Goal: Task Accomplishment & Management: Manage account settings

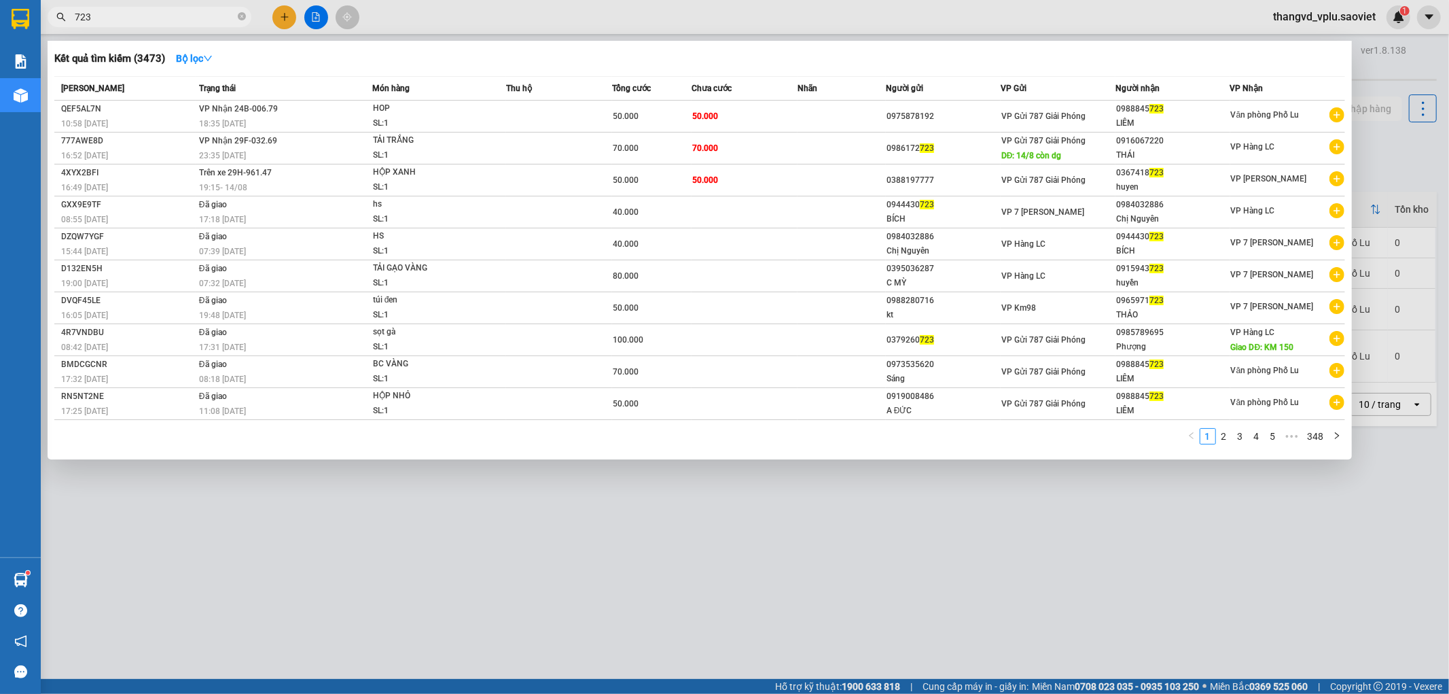
click at [697, 493] on div at bounding box center [724, 347] width 1449 height 694
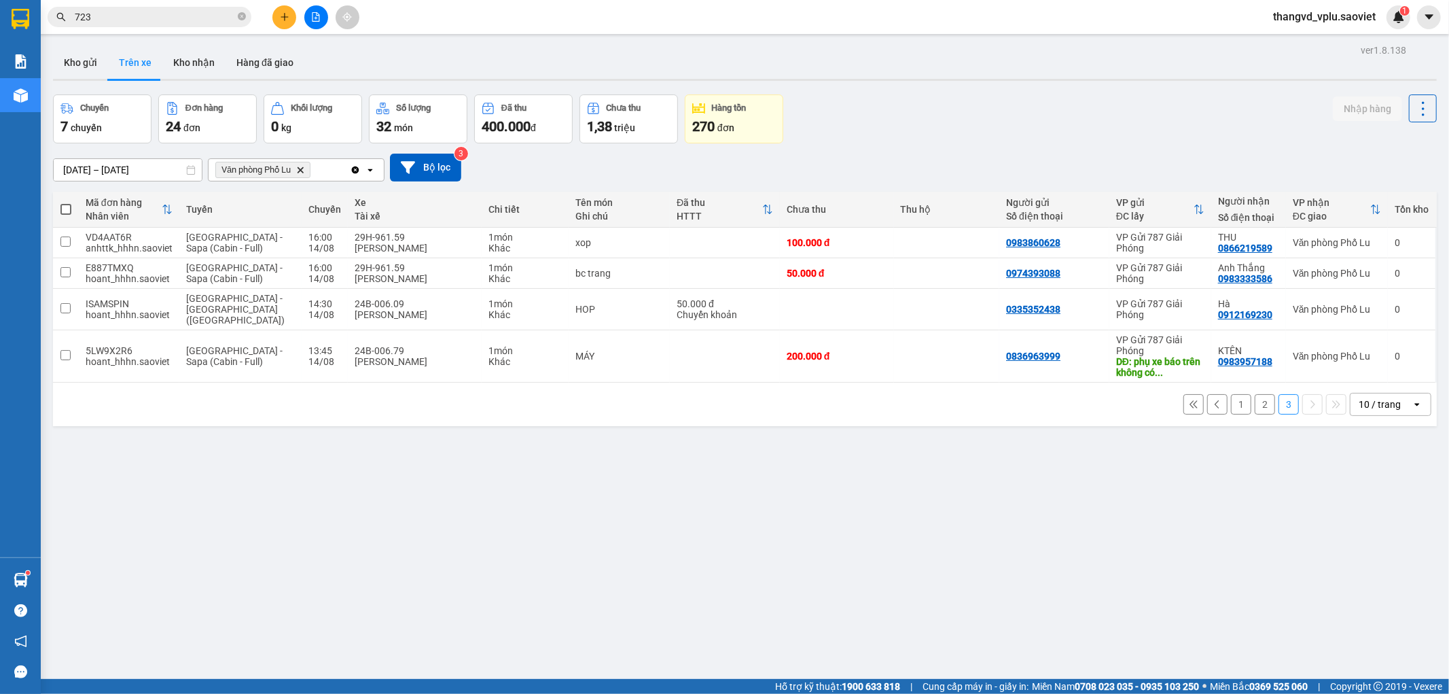
click at [1262, 394] on button "2" at bounding box center [1265, 404] width 20 height 20
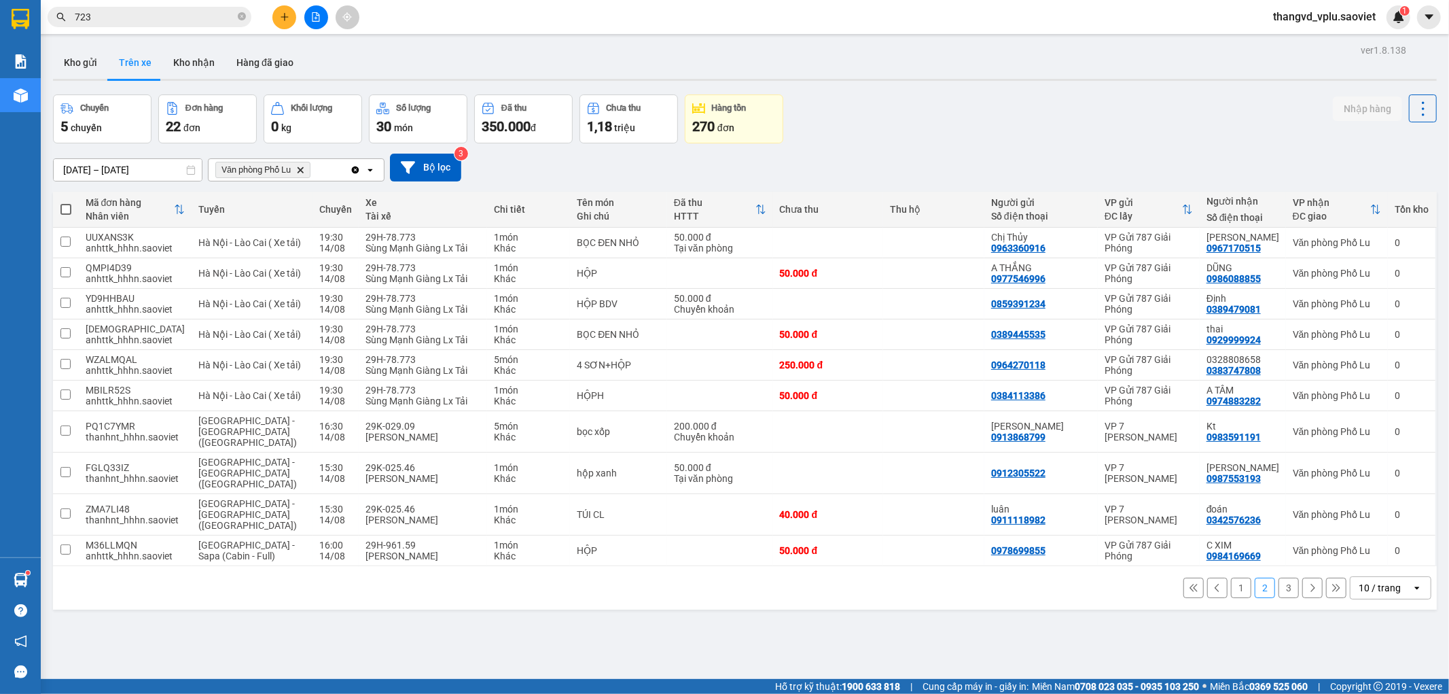
click at [1279, 578] on button "3" at bounding box center [1289, 588] width 20 height 20
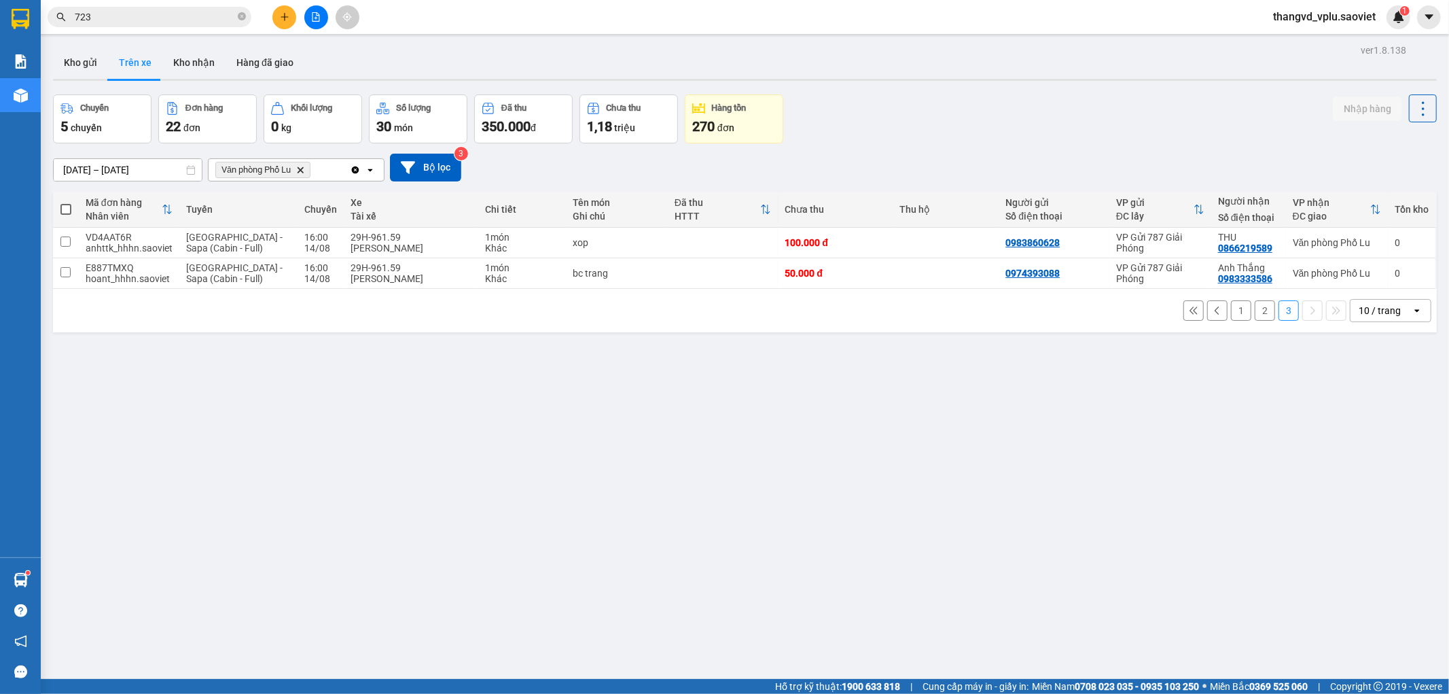
click at [1255, 314] on button "2" at bounding box center [1265, 310] width 20 height 20
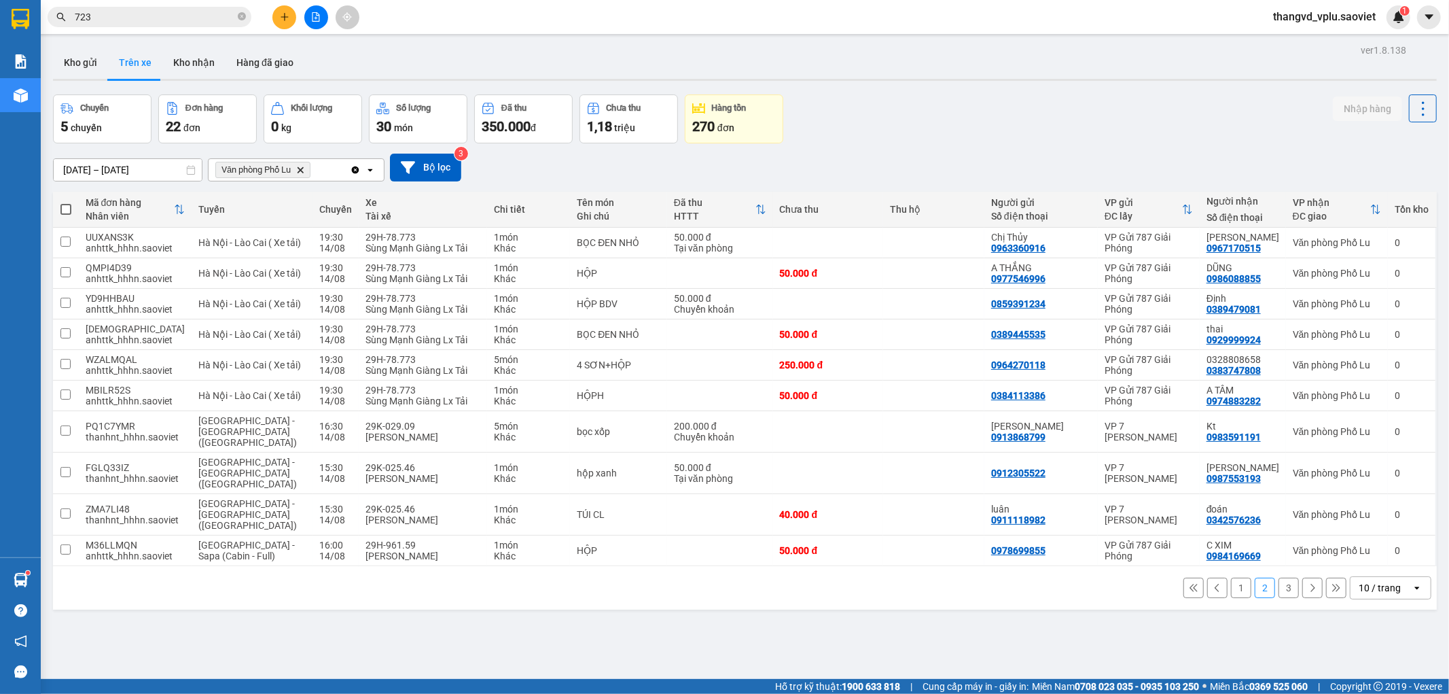
click at [121, 22] on input "723" at bounding box center [155, 17] width 160 height 15
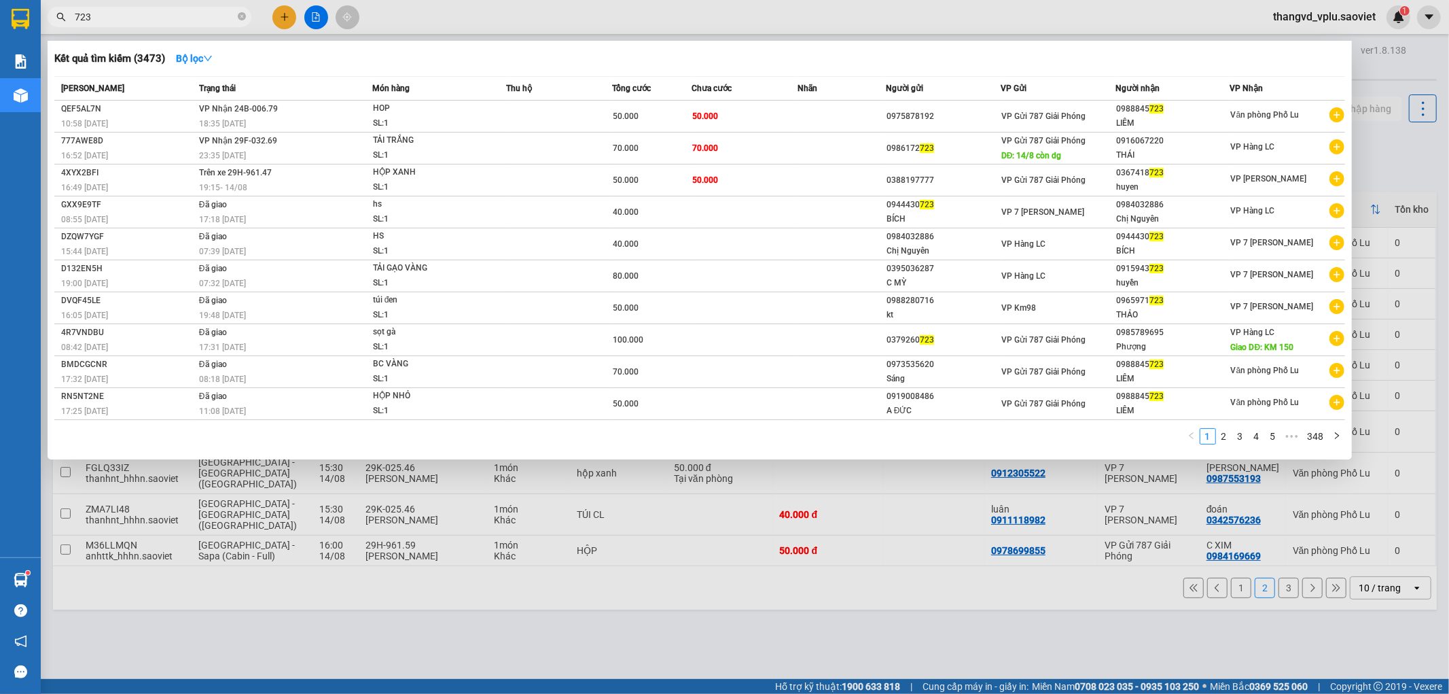
click at [121, 22] on input "723" at bounding box center [155, 17] width 160 height 15
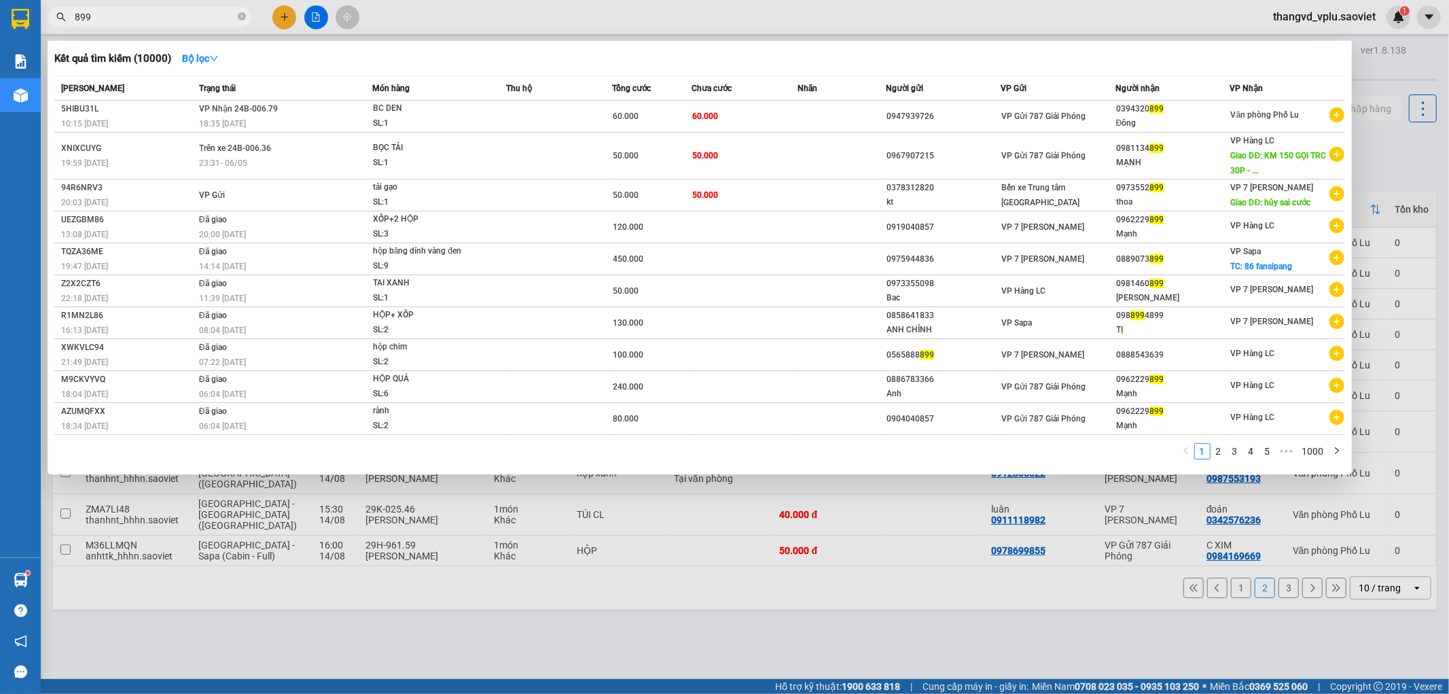
type input "899"
click at [389, 589] on div at bounding box center [724, 347] width 1449 height 694
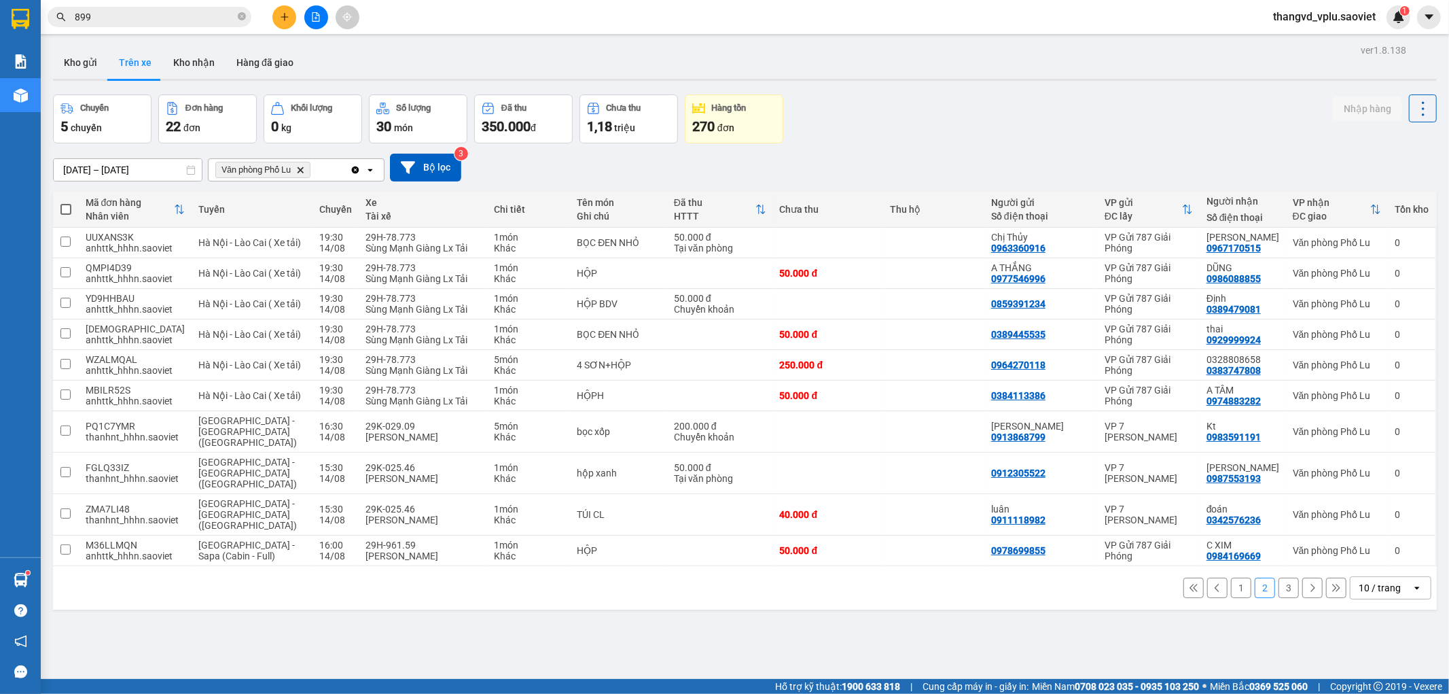
click at [1281, 578] on button "3" at bounding box center [1289, 588] width 20 height 20
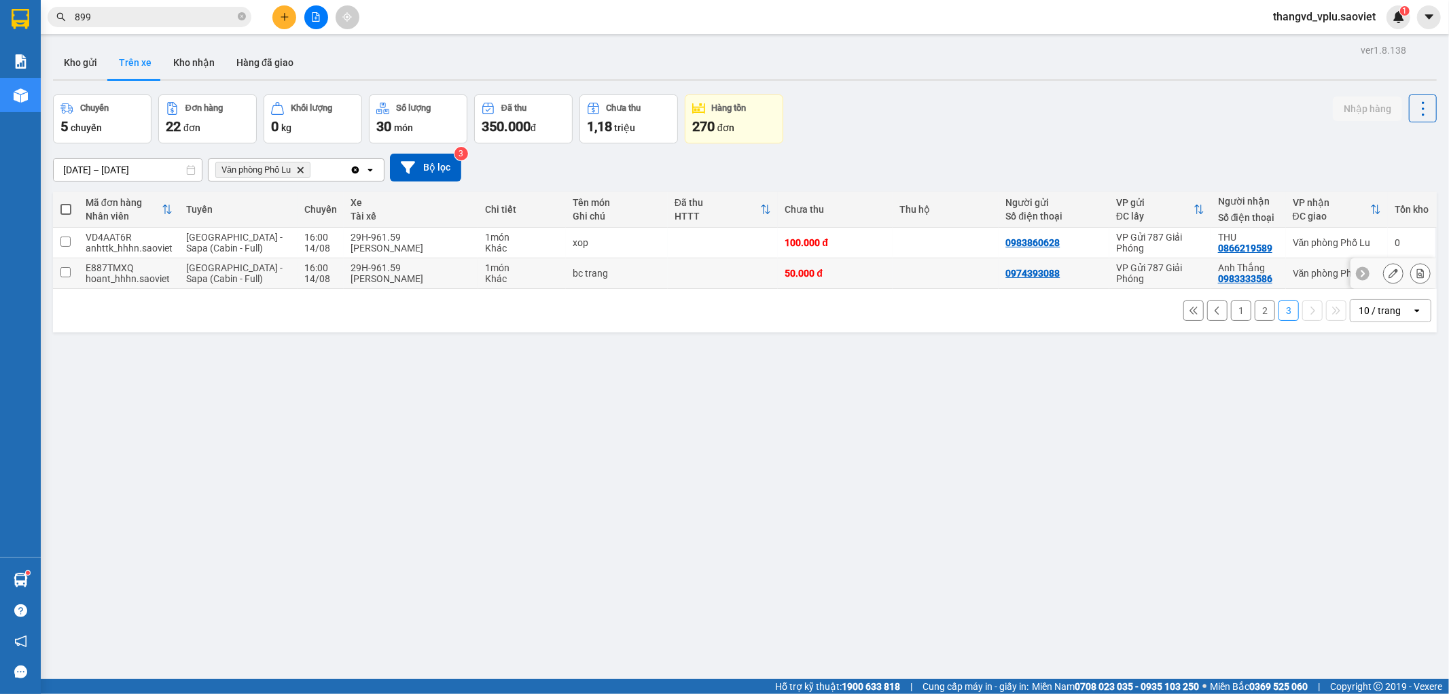
click at [372, 266] on div "29H-961.59" at bounding box center [412, 267] width 122 height 11
checkbox input "true"
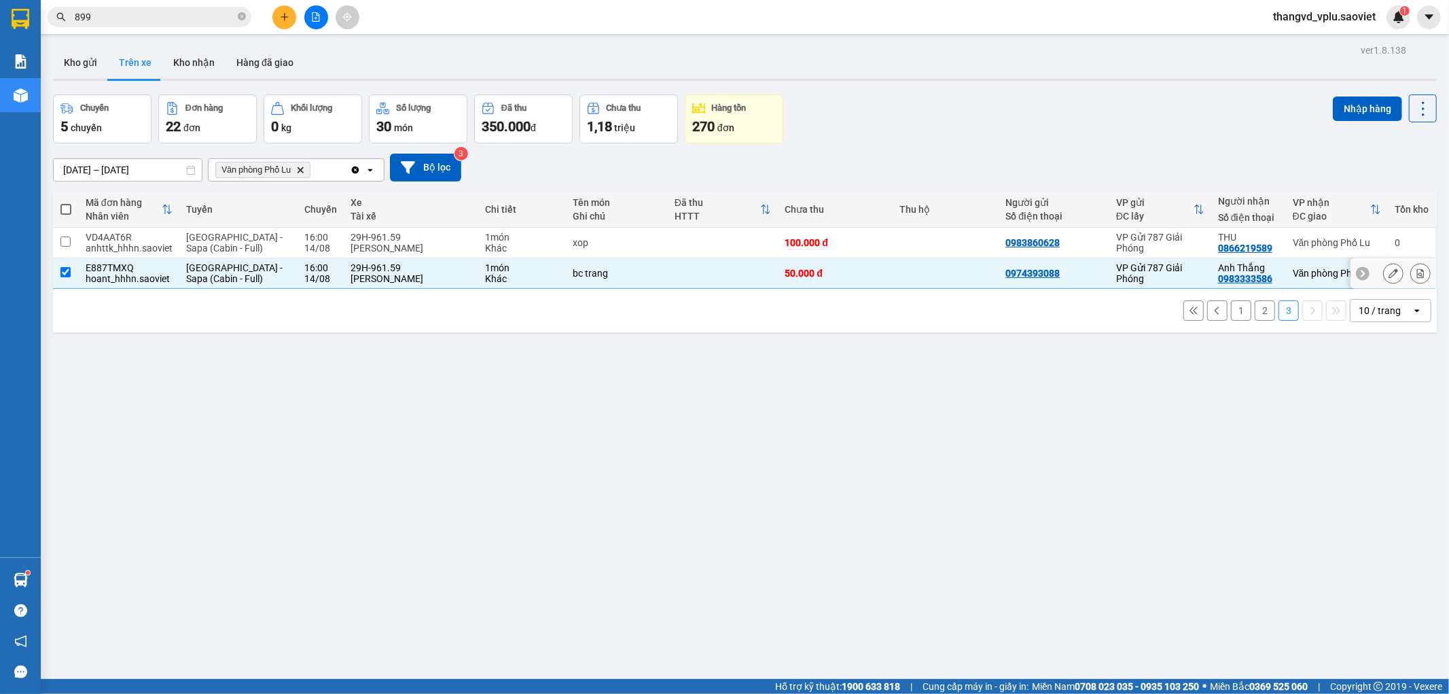
click at [371, 238] on div "29H-961.59" at bounding box center [412, 237] width 122 height 11
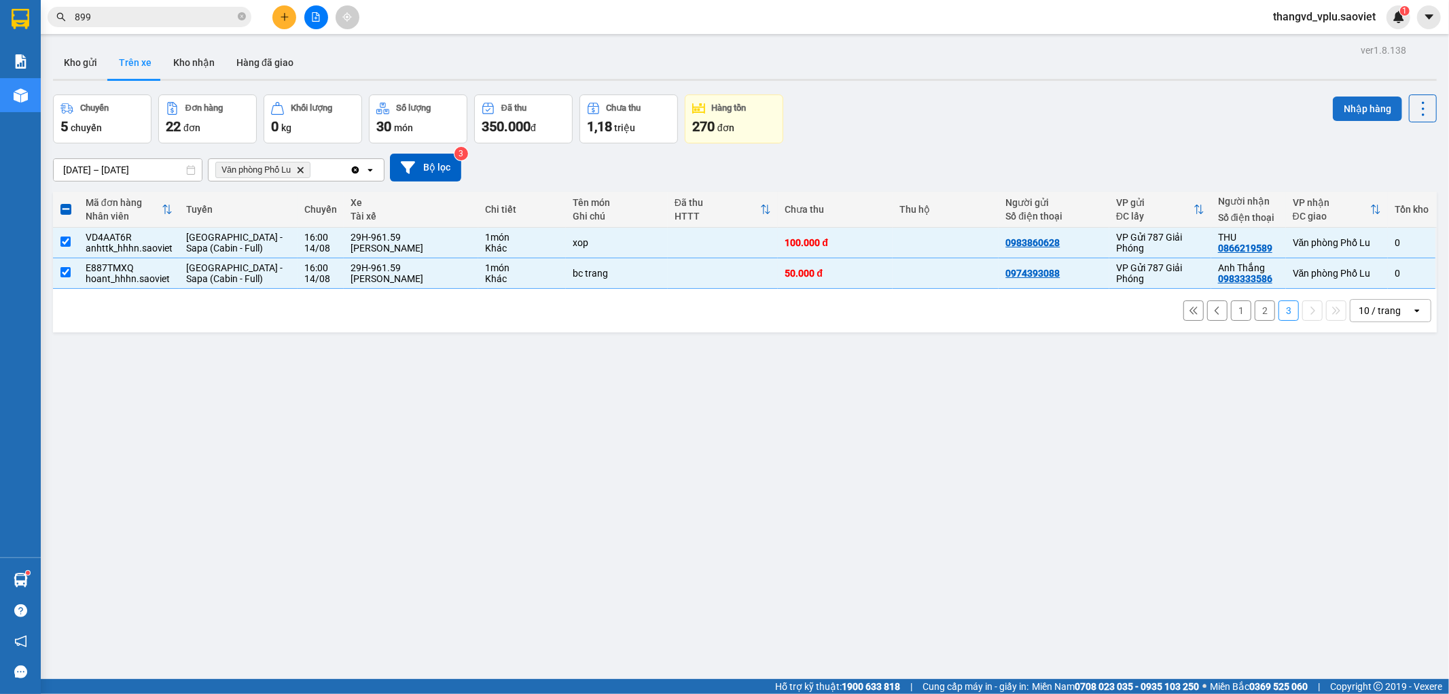
click at [1345, 96] on button "Nhập hàng" at bounding box center [1367, 108] width 69 height 24
checkbox input "false"
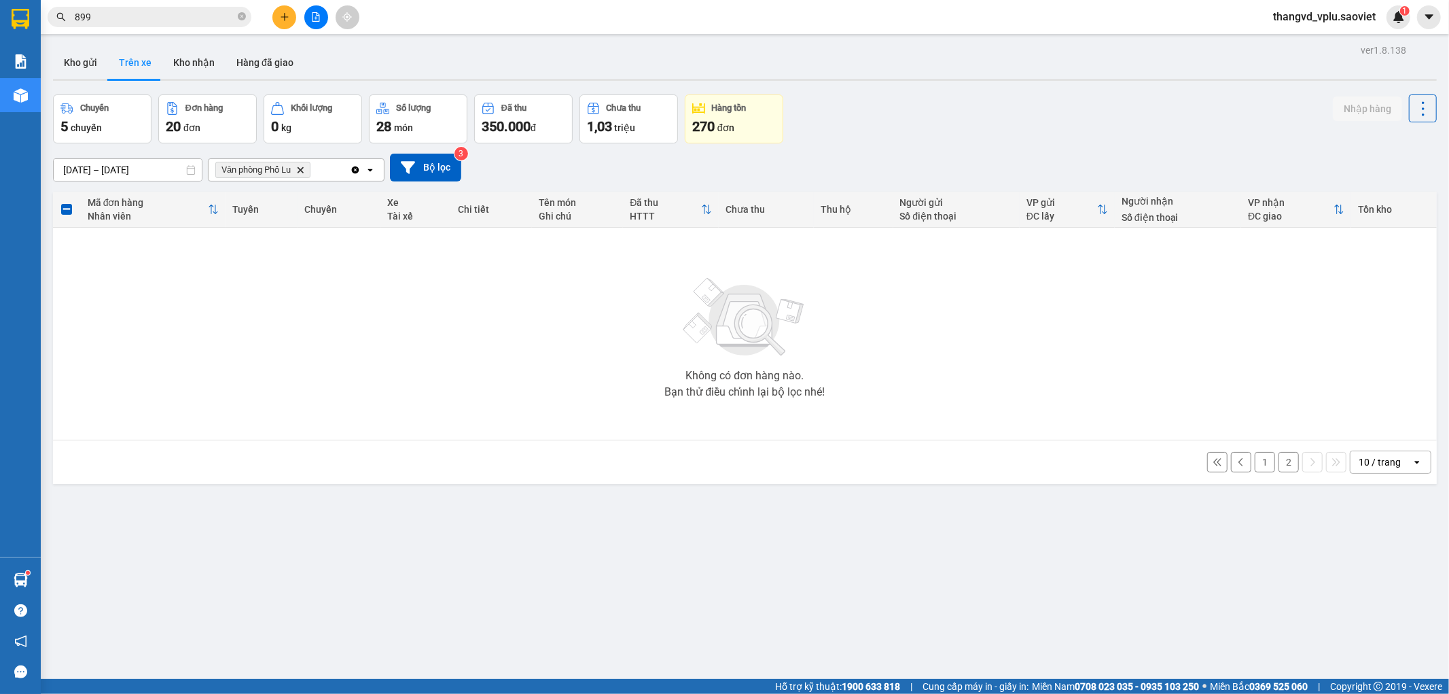
click at [1279, 460] on button "2" at bounding box center [1289, 462] width 20 height 20
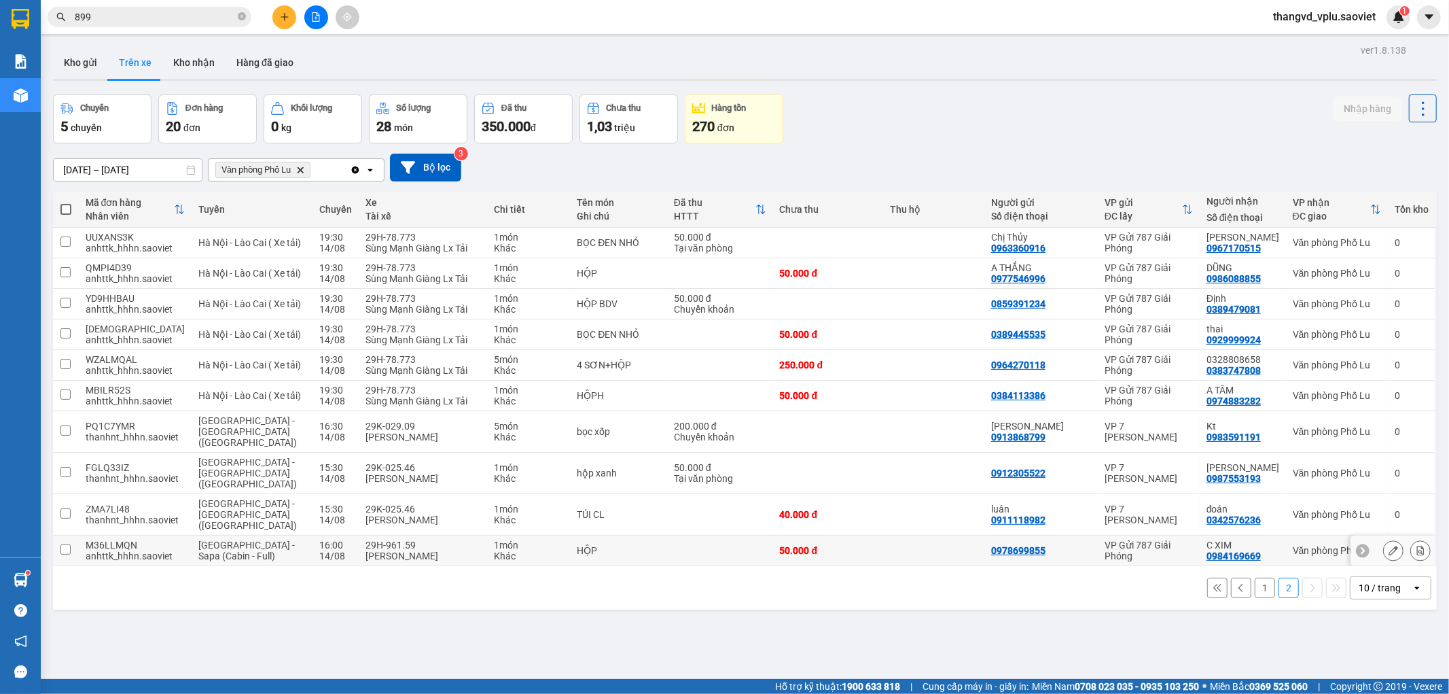
click at [390, 550] on div "[PERSON_NAME]" at bounding box center [424, 555] width 116 height 11
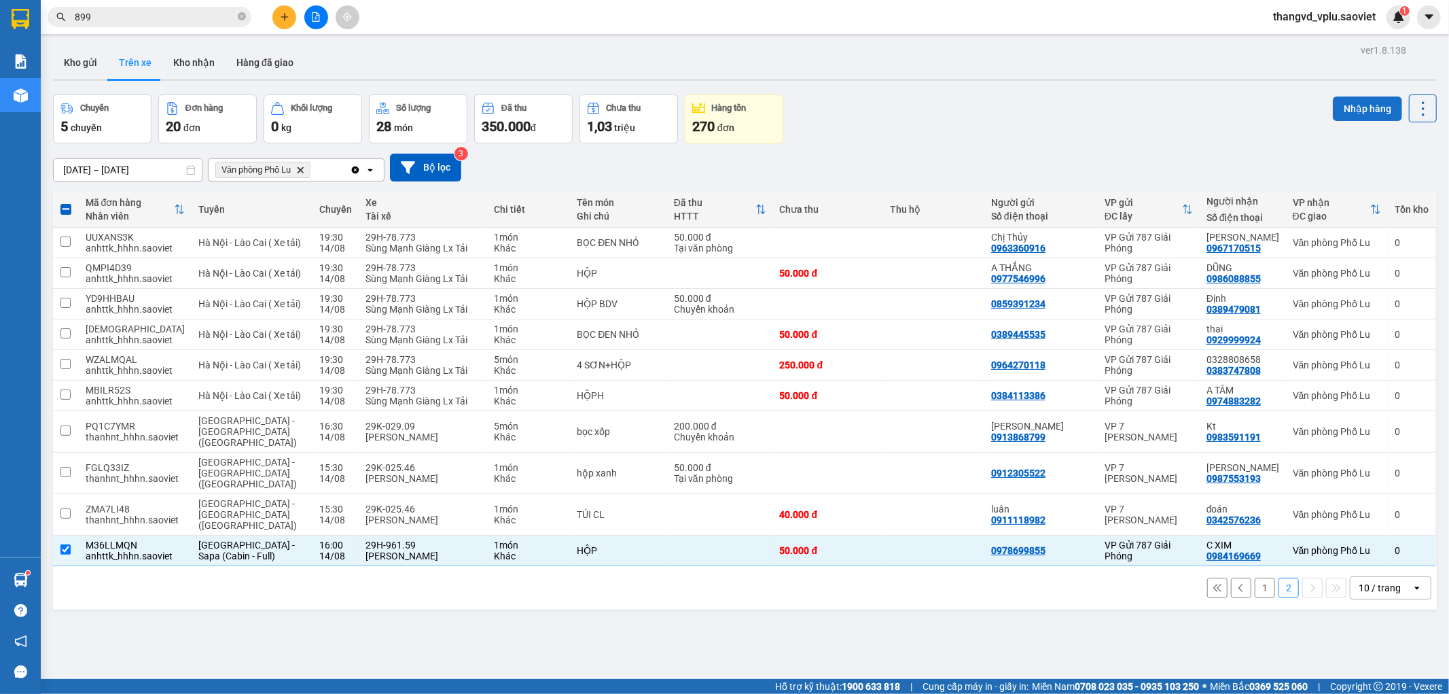
click at [1346, 103] on button "Nhập hàng" at bounding box center [1367, 108] width 69 height 24
checkbox input "false"
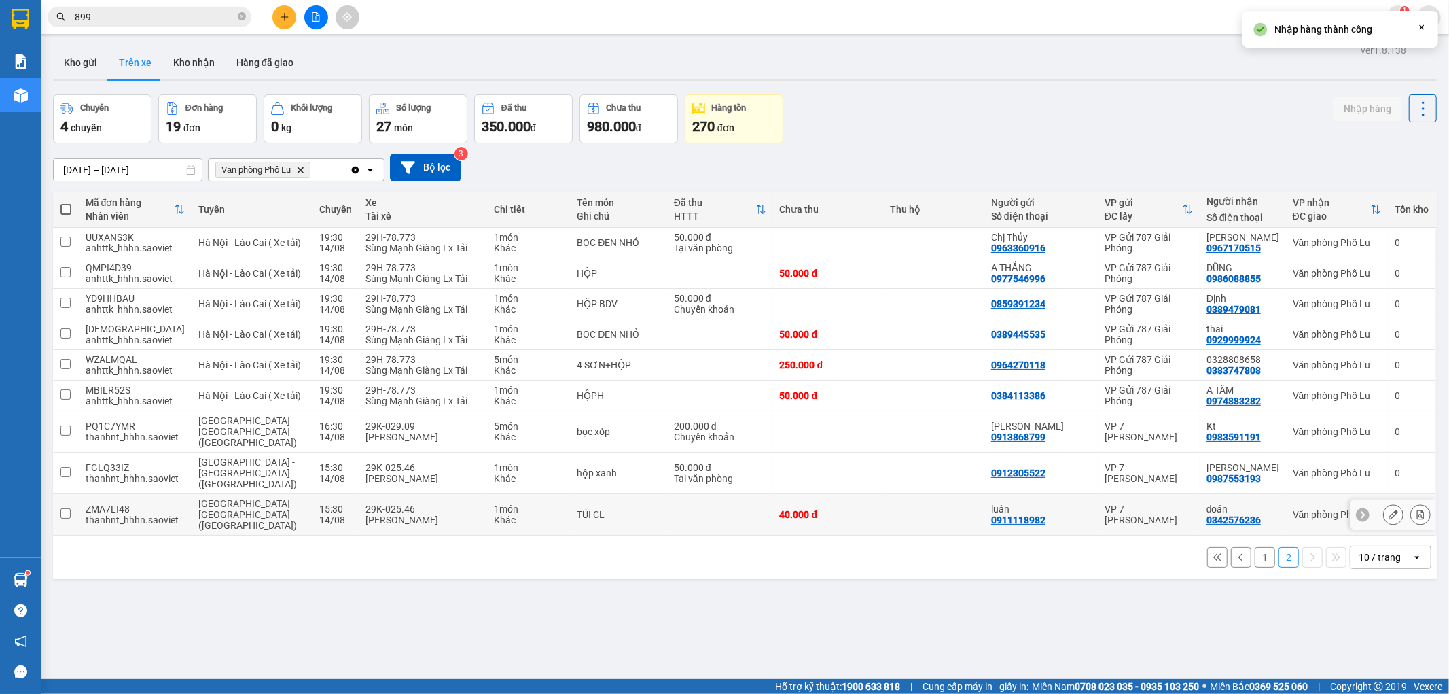
click at [398, 514] on div "[PERSON_NAME]" at bounding box center [424, 519] width 116 height 11
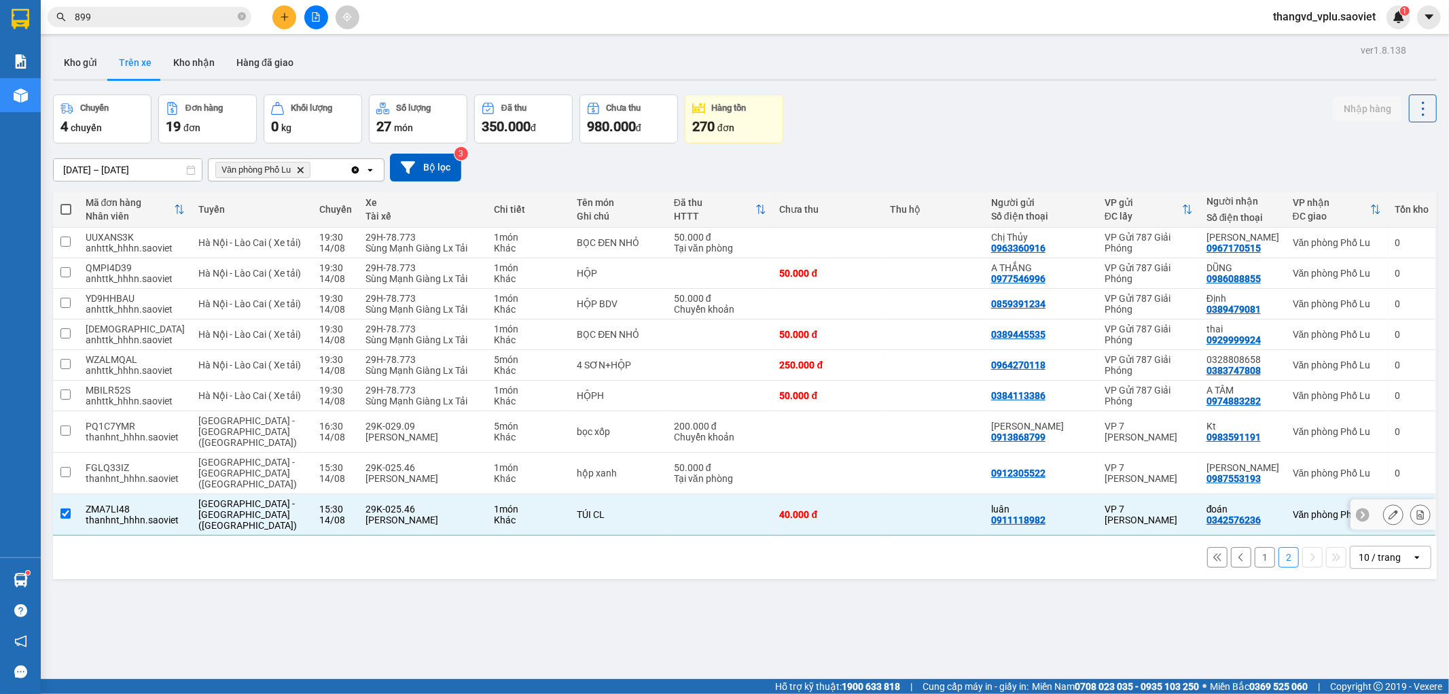
checkbox input "true"
click at [384, 471] on td "29K-025.46 [PERSON_NAME]" at bounding box center [423, 473] width 129 height 41
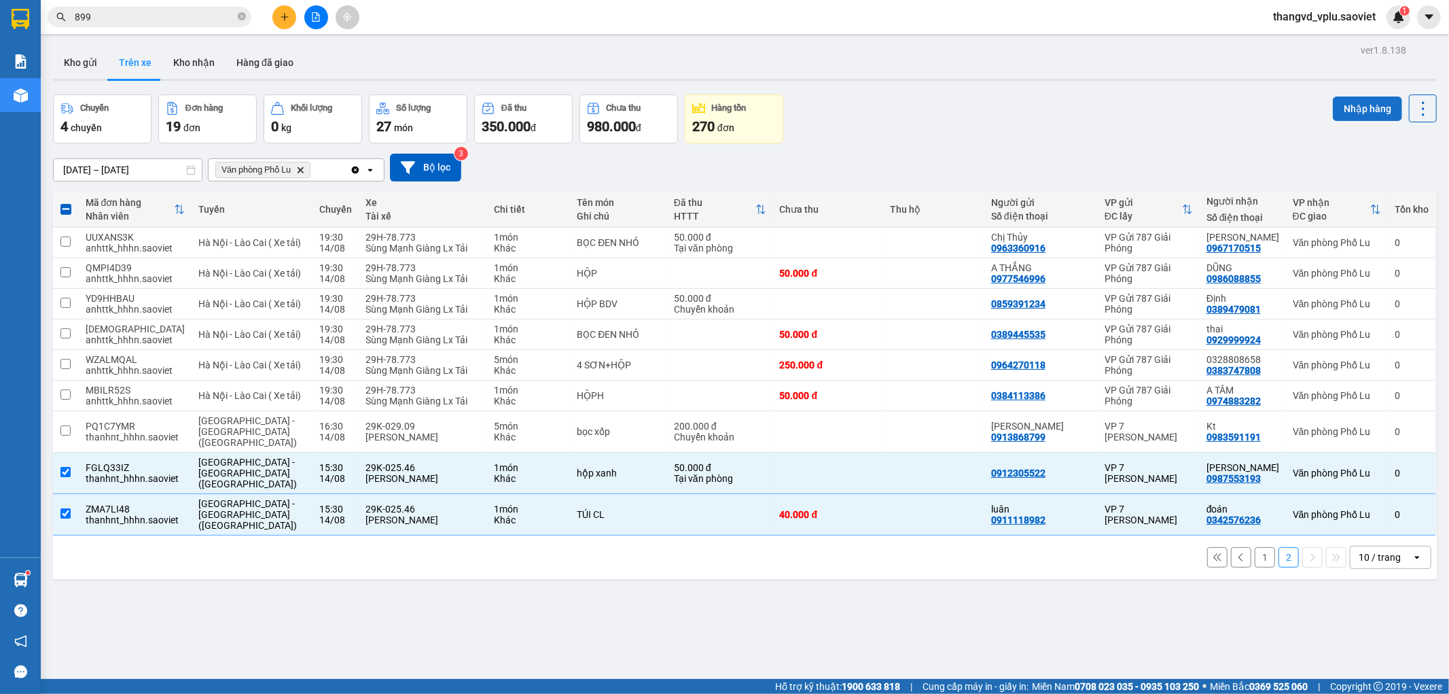
click at [1353, 107] on button "Nhập hàng" at bounding box center [1367, 108] width 69 height 24
checkbox input "false"
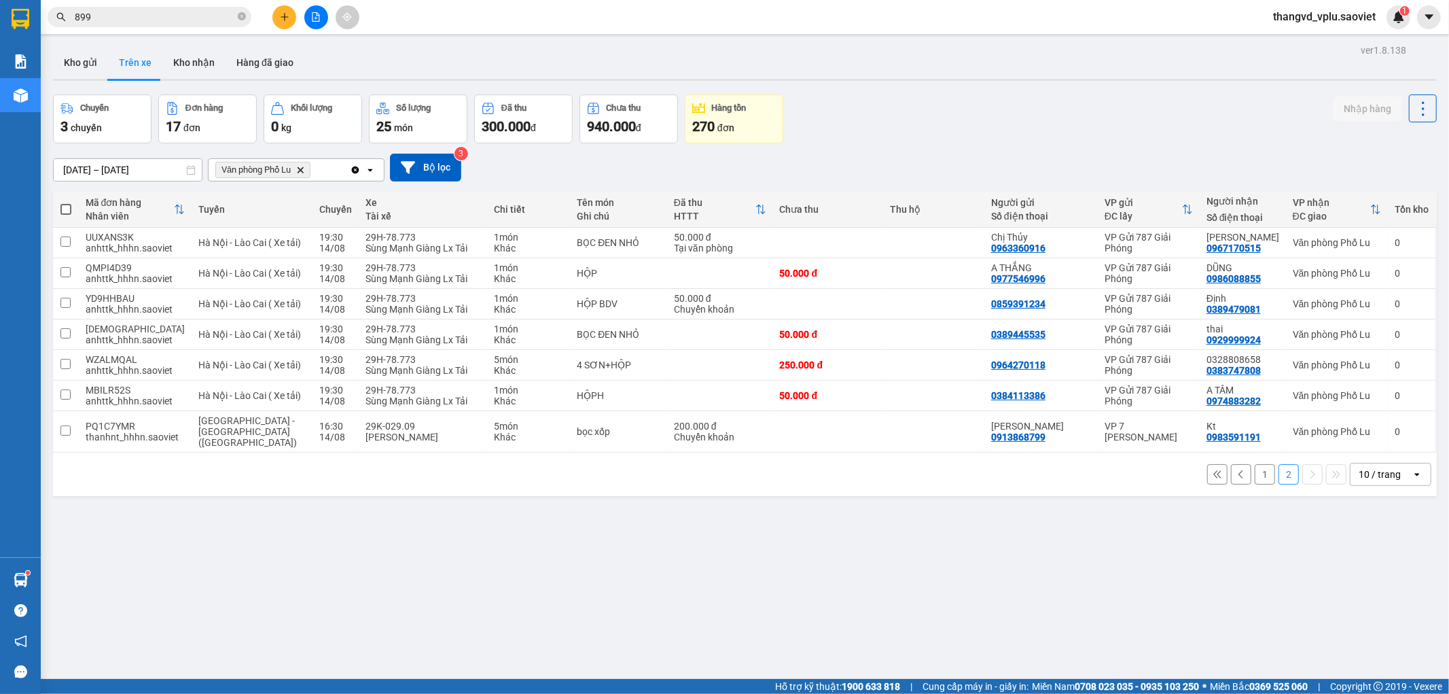
click at [1258, 465] on button "1" at bounding box center [1265, 474] width 20 height 20
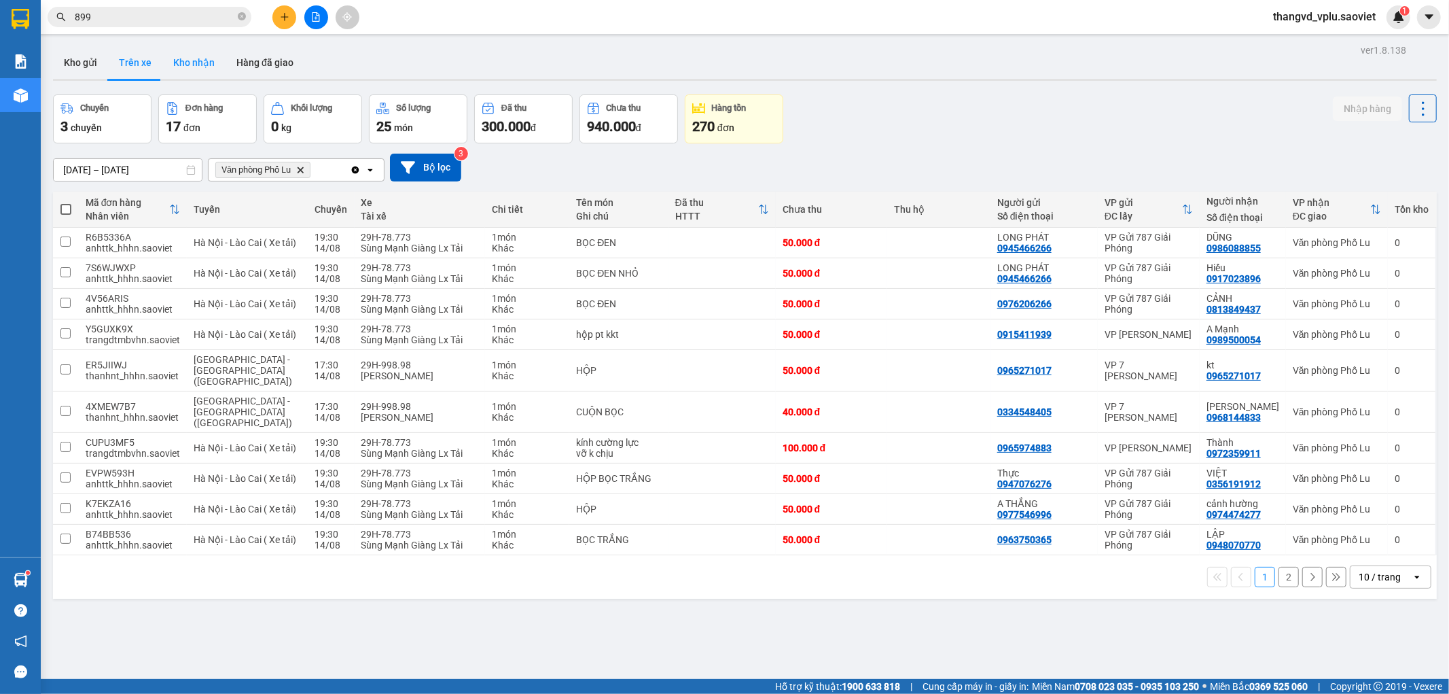
click at [200, 66] on button "Kho nhận" at bounding box center [193, 62] width 63 height 33
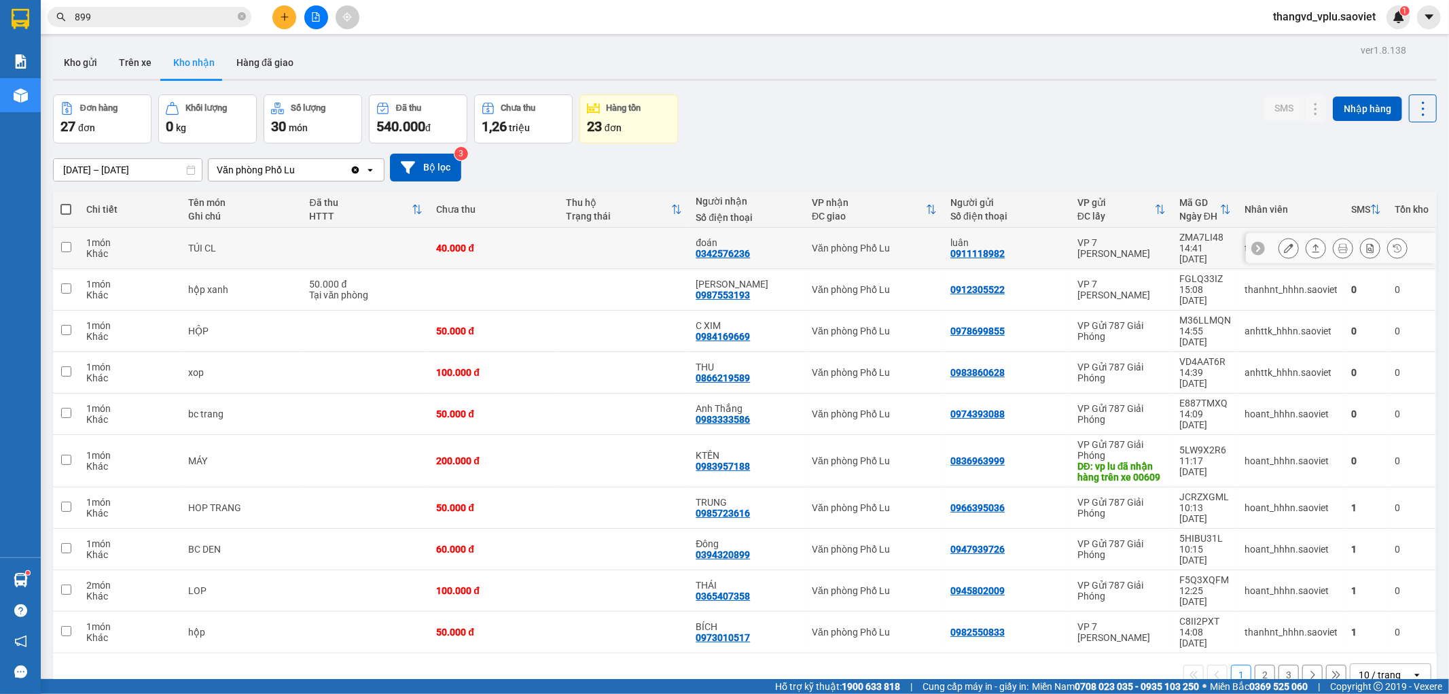
drag, startPoint x: 363, startPoint y: 255, endPoint x: 352, endPoint y: 263, distance: 13.6
click at [361, 256] on td at bounding box center [366, 248] width 127 height 41
checkbox input "true"
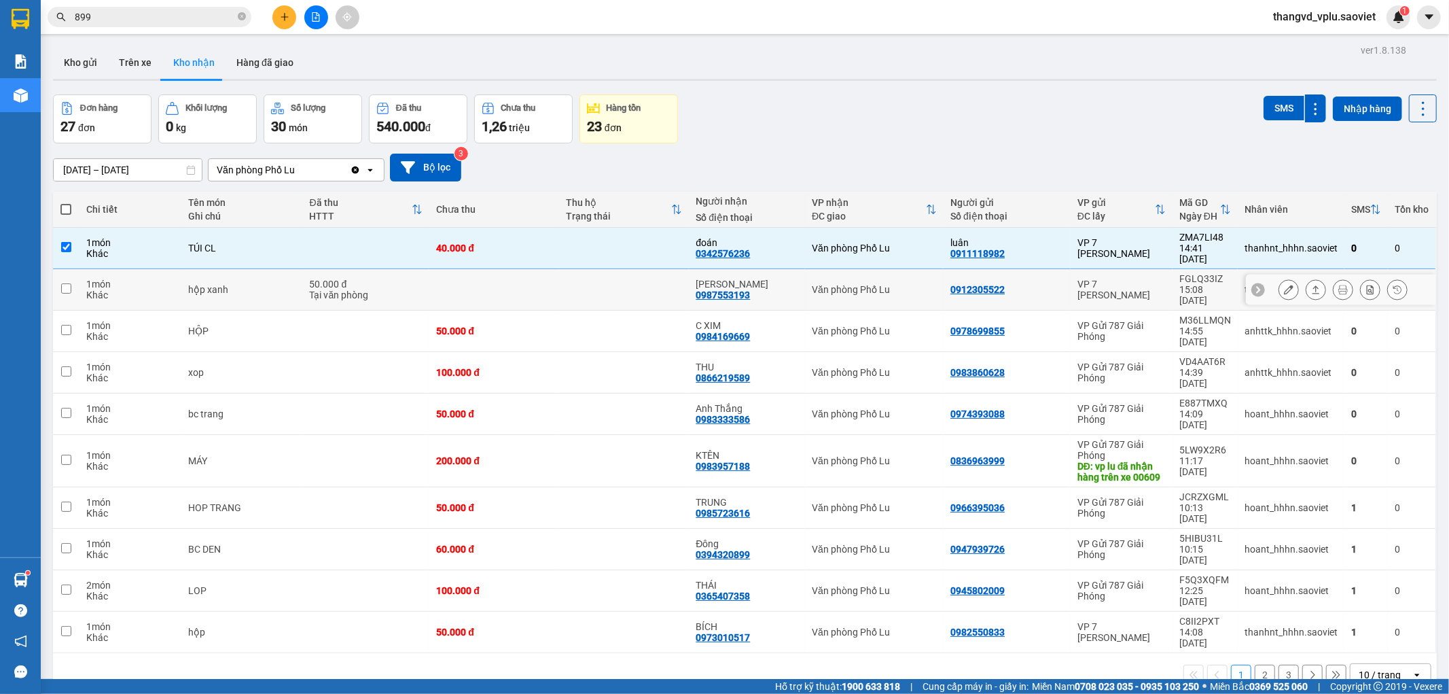
click at [349, 279] on div "50.000 đ" at bounding box center [366, 284] width 113 height 11
checkbox input "true"
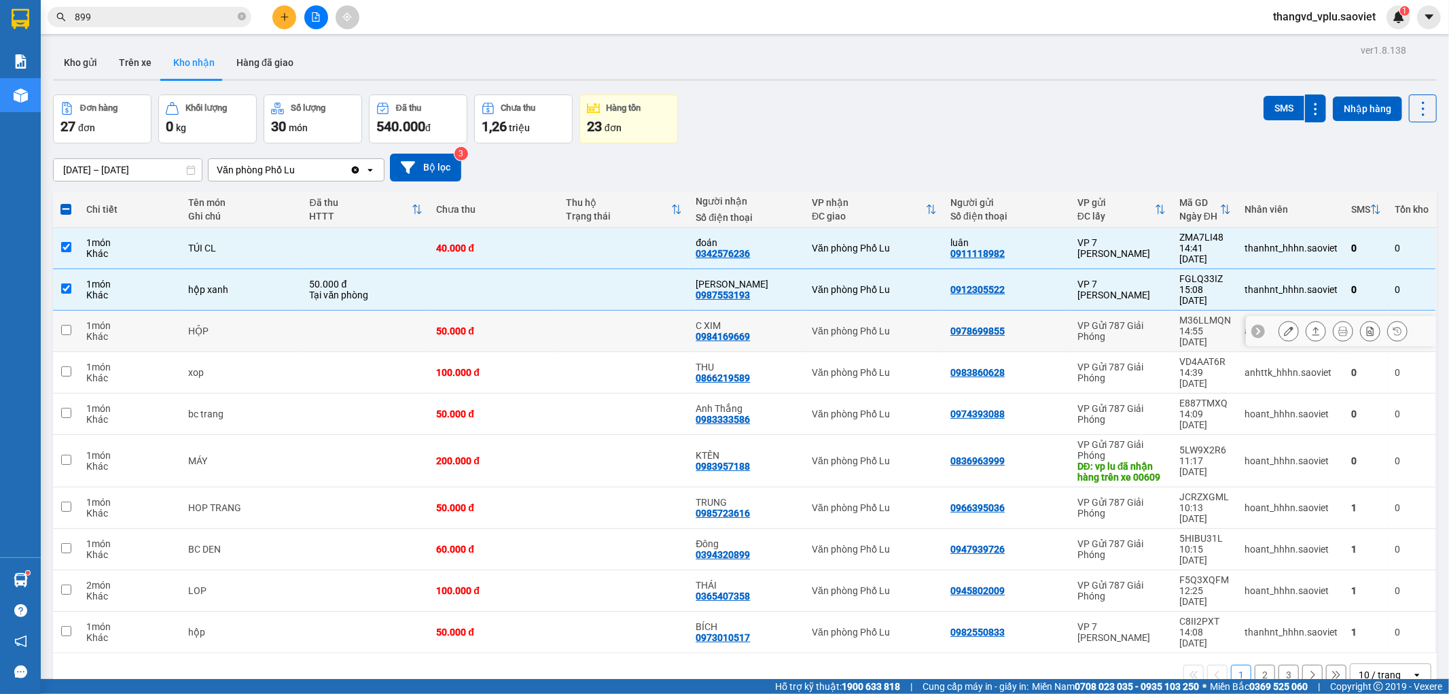
click at [327, 311] on td at bounding box center [366, 331] width 127 height 41
checkbox input "true"
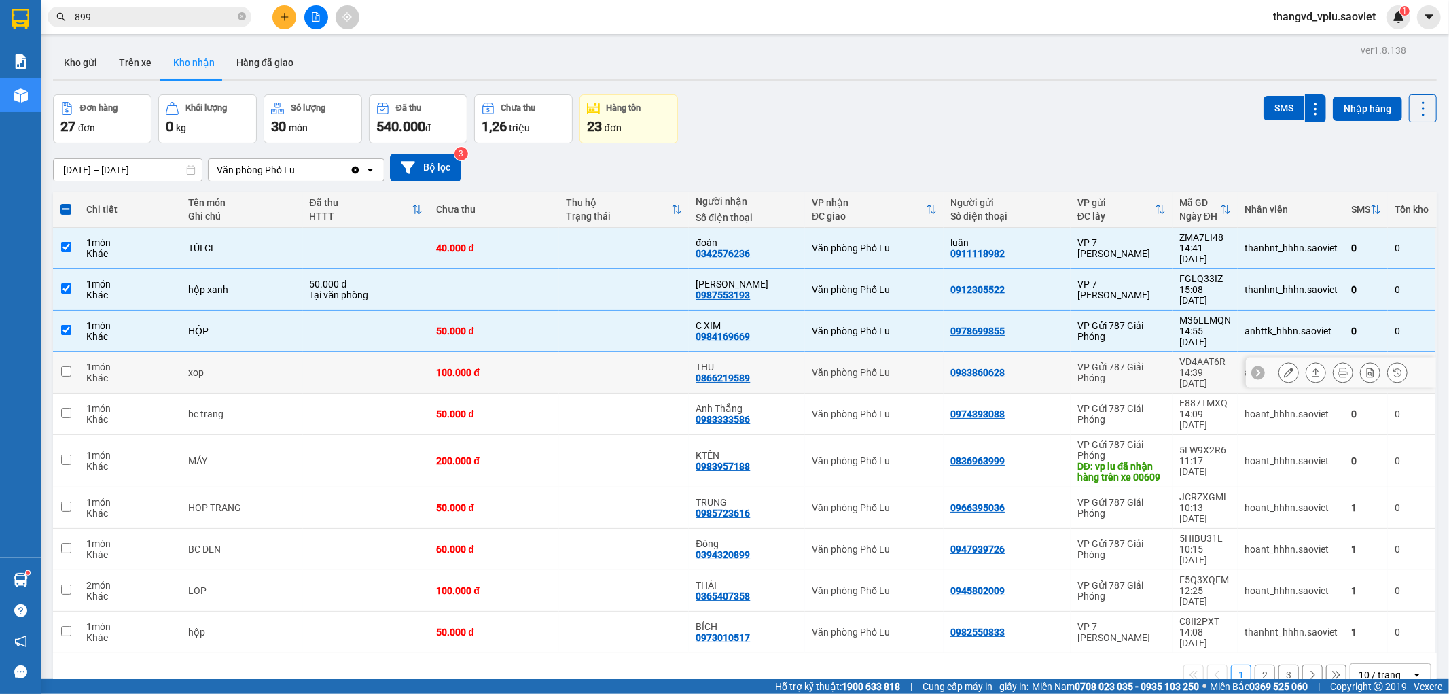
click at [313, 352] on td at bounding box center [366, 372] width 127 height 41
checkbox input "true"
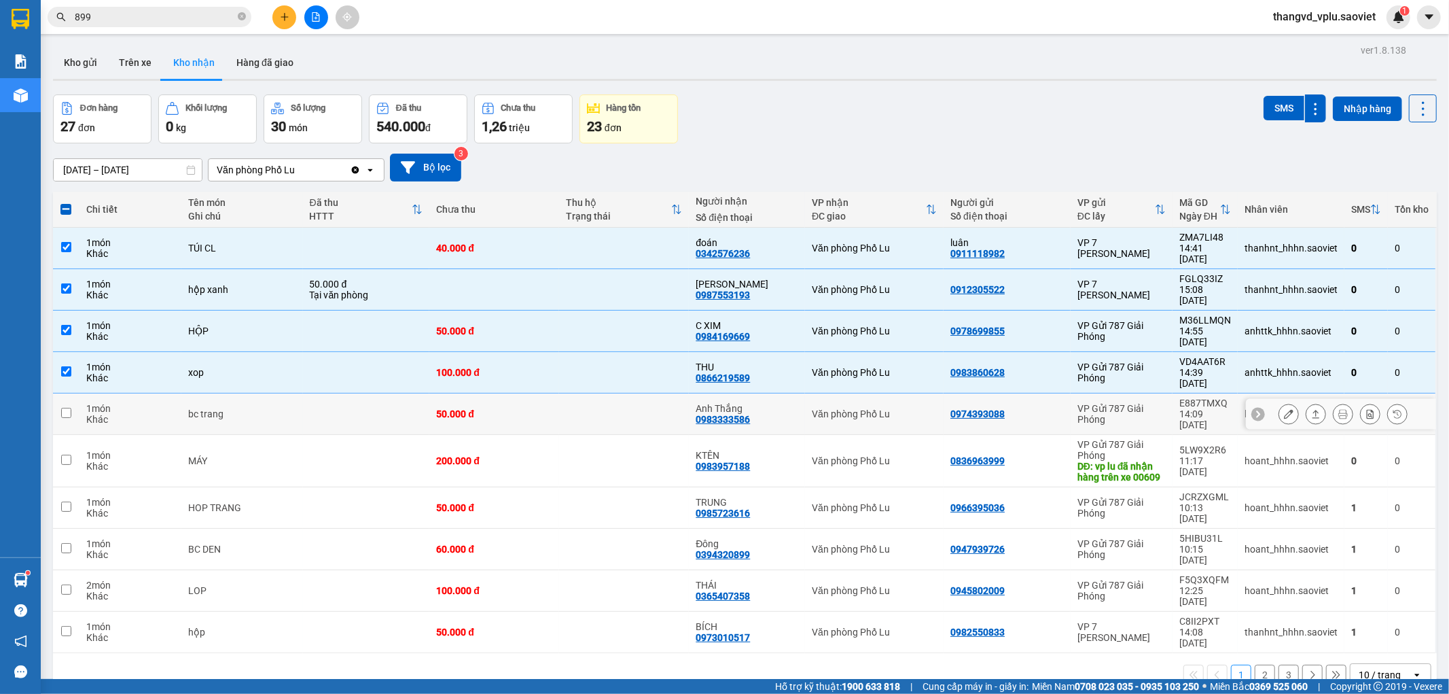
click at [320, 393] on td at bounding box center [366, 413] width 127 height 41
checkbox input "true"
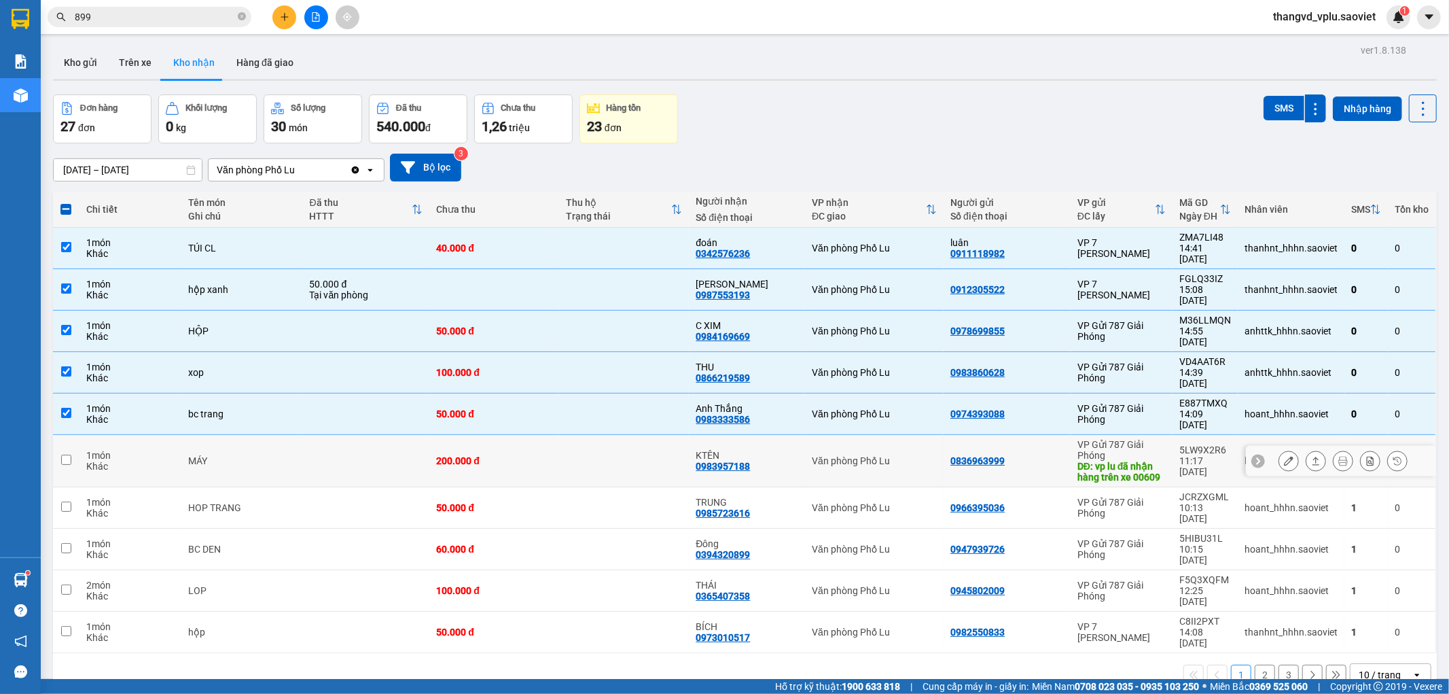
click at [342, 435] on td at bounding box center [366, 461] width 127 height 52
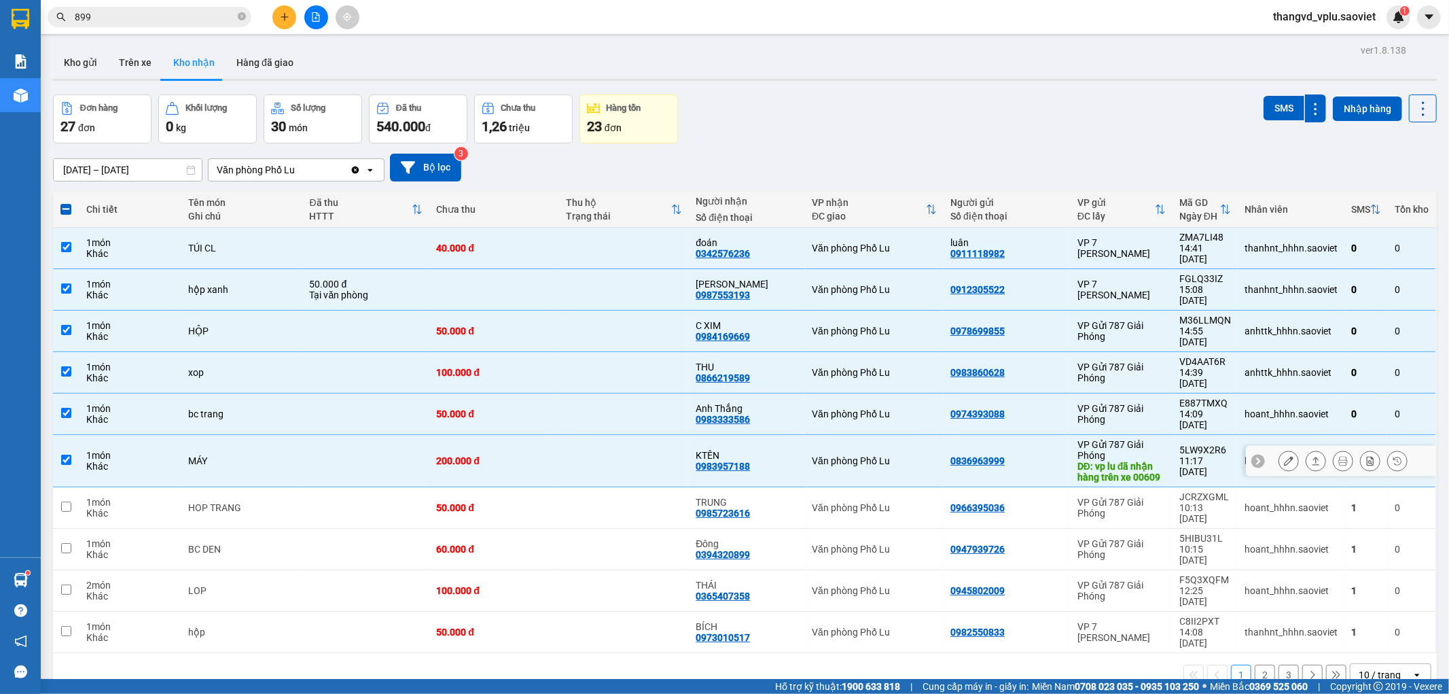
click at [336, 435] on td at bounding box center [366, 461] width 127 height 52
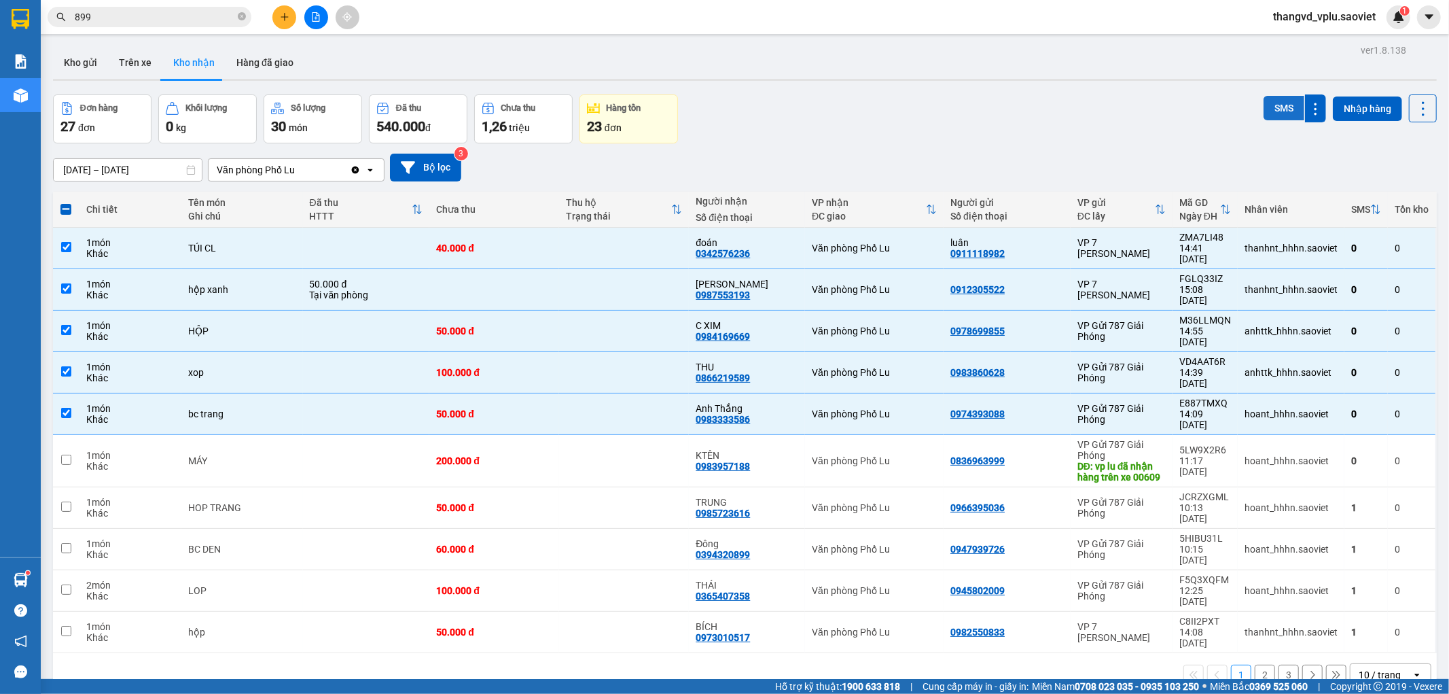
click at [1264, 107] on button "SMS" at bounding box center [1284, 108] width 41 height 24
click at [65, 207] on span at bounding box center [65, 209] width 11 height 11
click at [66, 202] on input "checkbox" at bounding box center [66, 202] width 0 height 0
checkbox input "true"
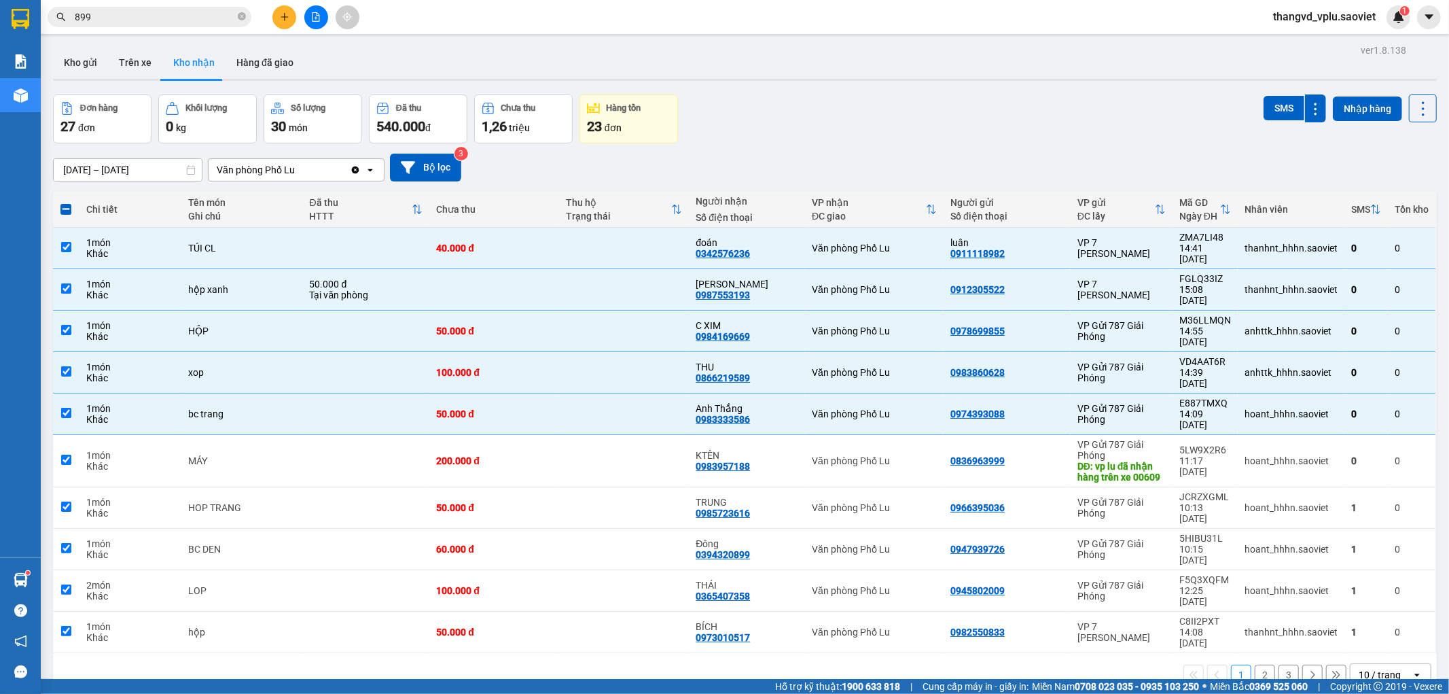
checkbox input "true"
click at [65, 207] on span at bounding box center [65, 209] width 11 height 11
click at [66, 202] on input "checkbox" at bounding box center [66, 202] width 0 height 0
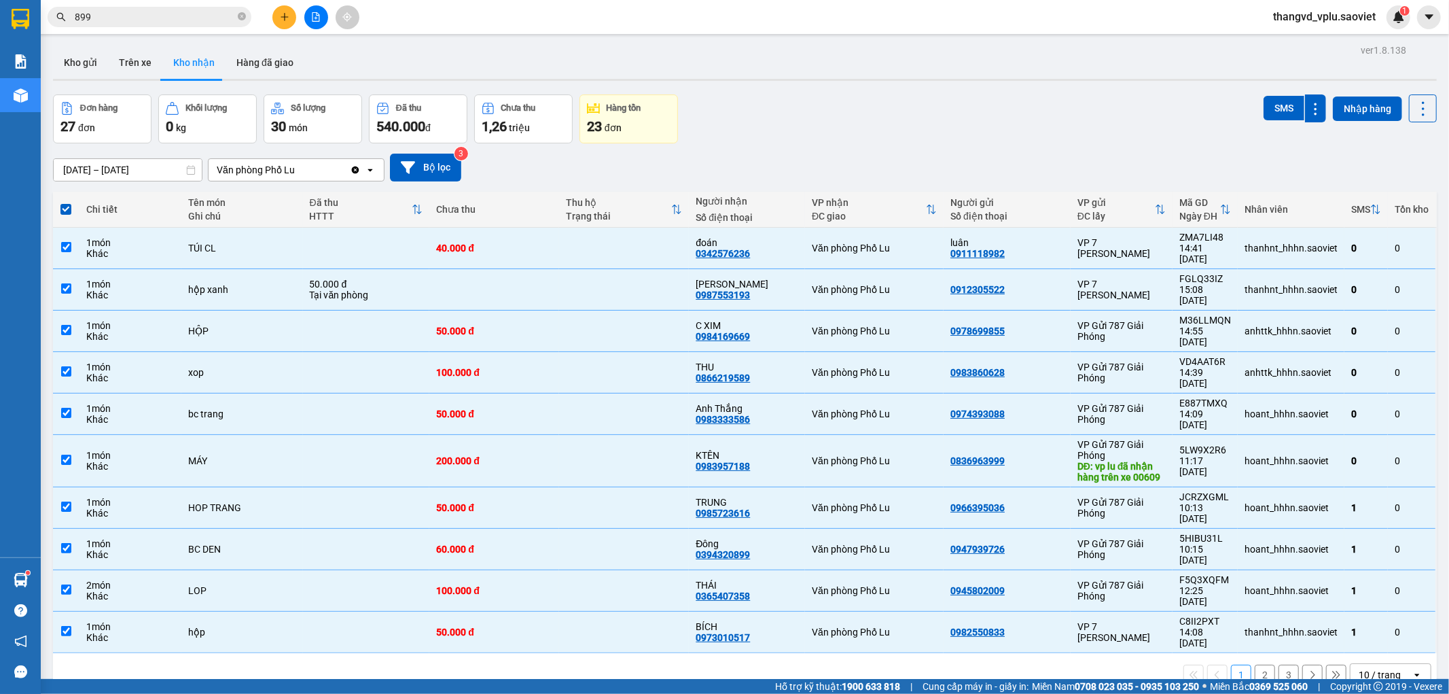
click at [65, 207] on span at bounding box center [65, 209] width 11 height 11
click at [66, 202] on input "checkbox" at bounding box center [66, 202] width 0 height 0
checkbox input "false"
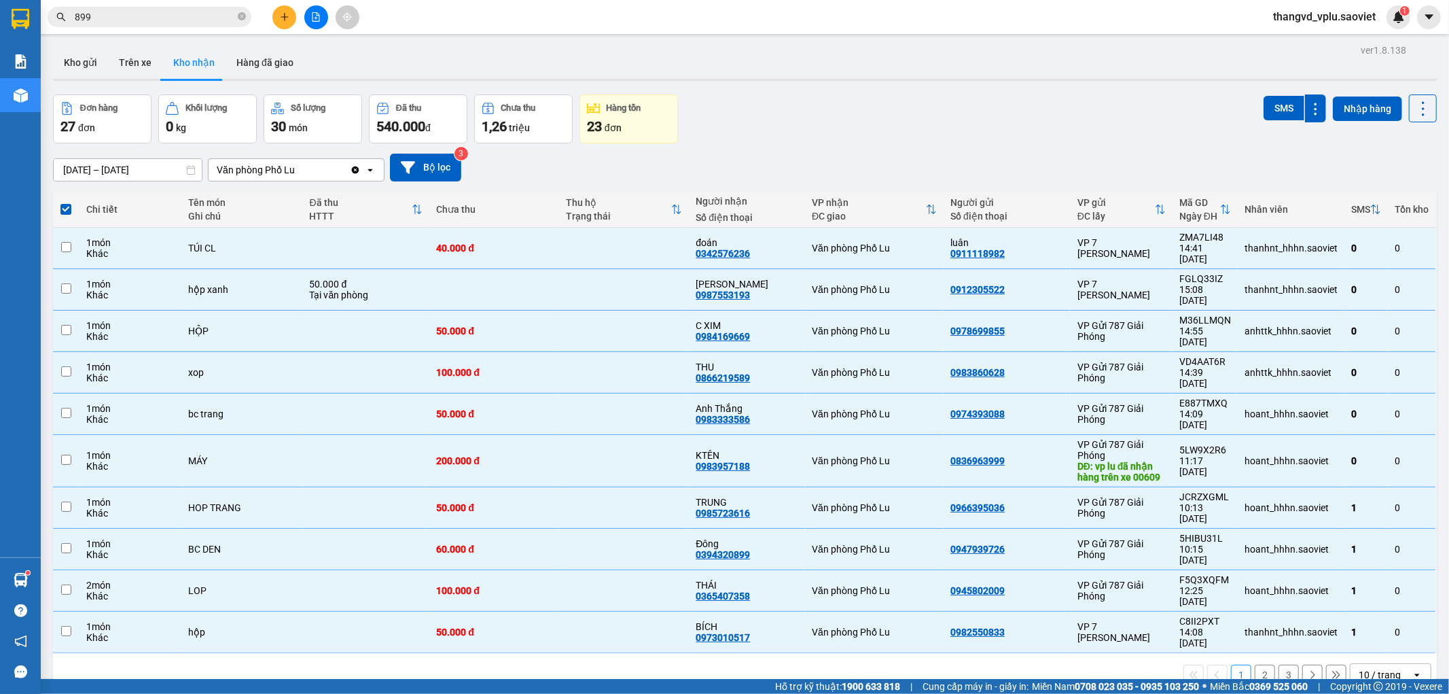
checkbox input "false"
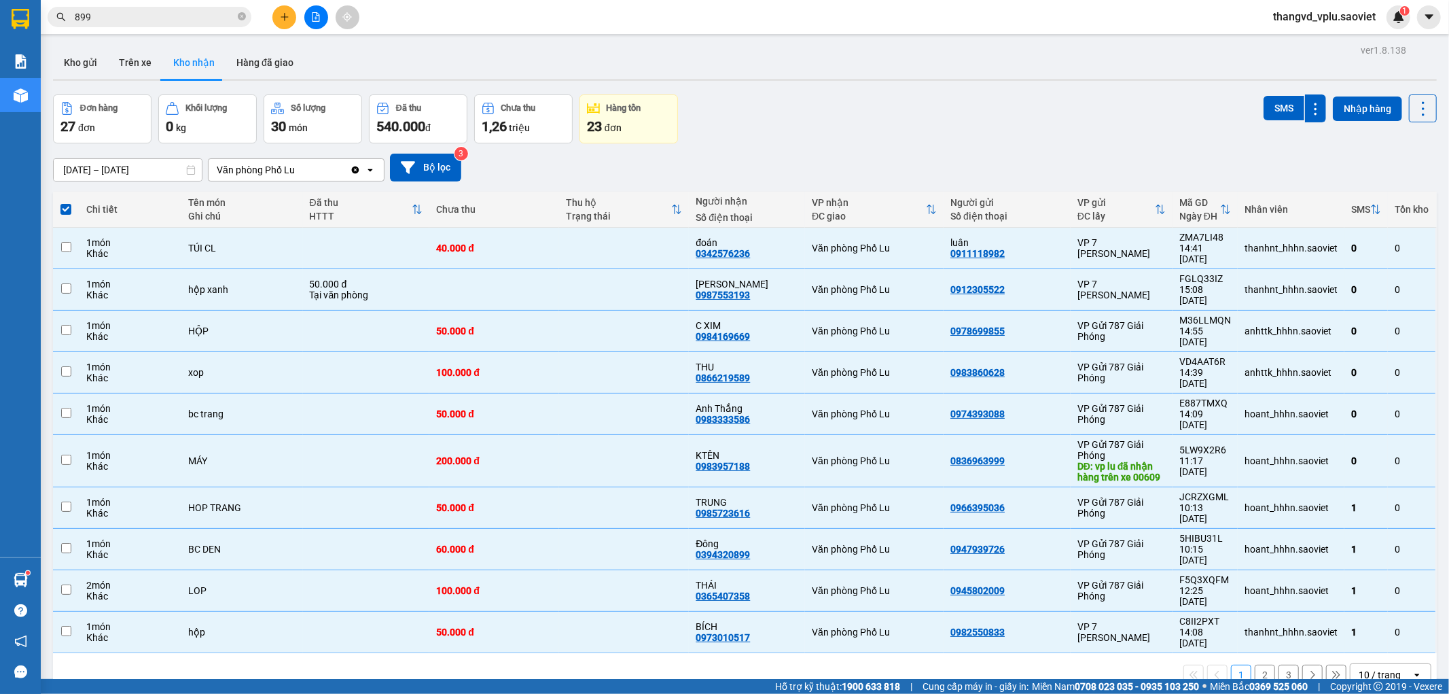
checkbox input "false"
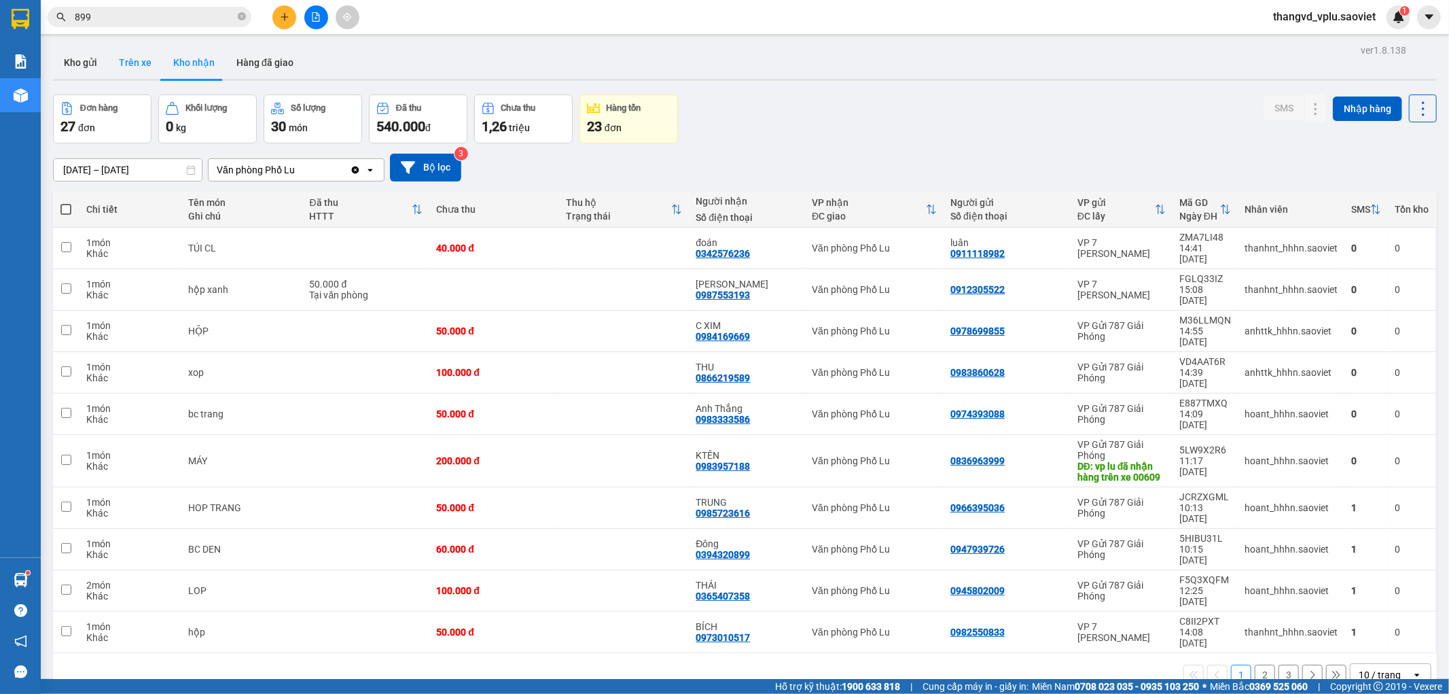
click at [139, 62] on button "Trên xe" at bounding box center [135, 62] width 54 height 33
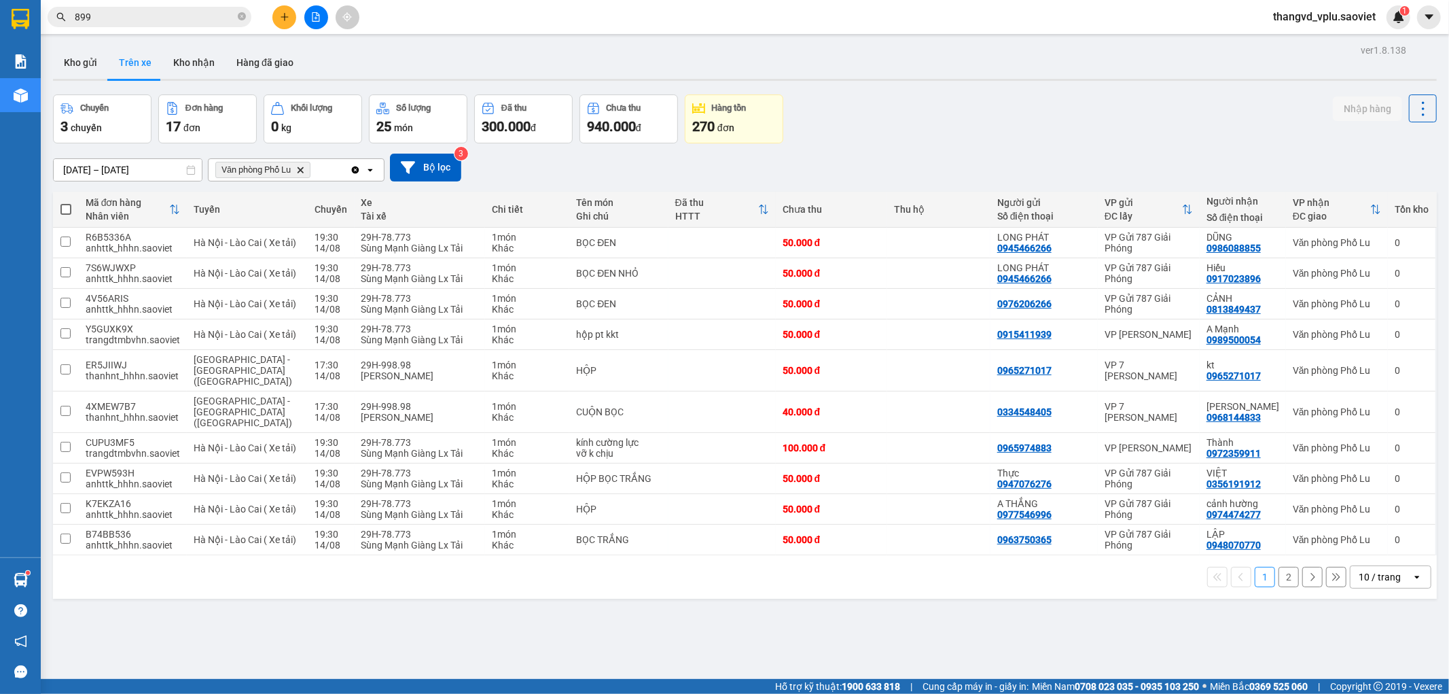
click at [1279, 567] on button "2" at bounding box center [1289, 577] width 20 height 20
